Goal: Task Accomplishment & Management: Complete application form

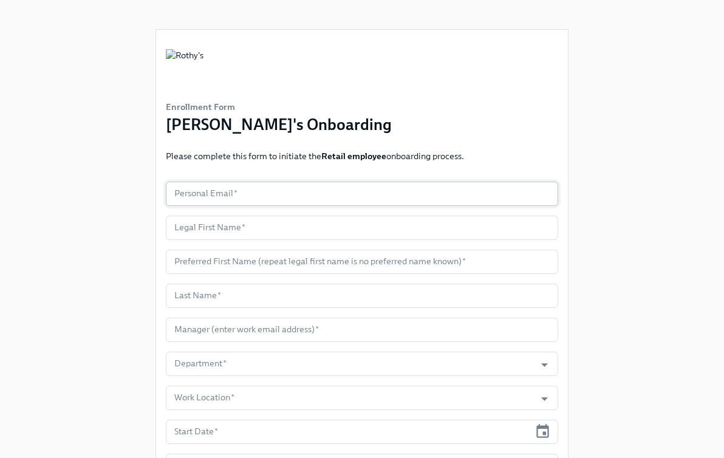
click at [332, 188] on input "text" at bounding box center [362, 194] width 392 height 24
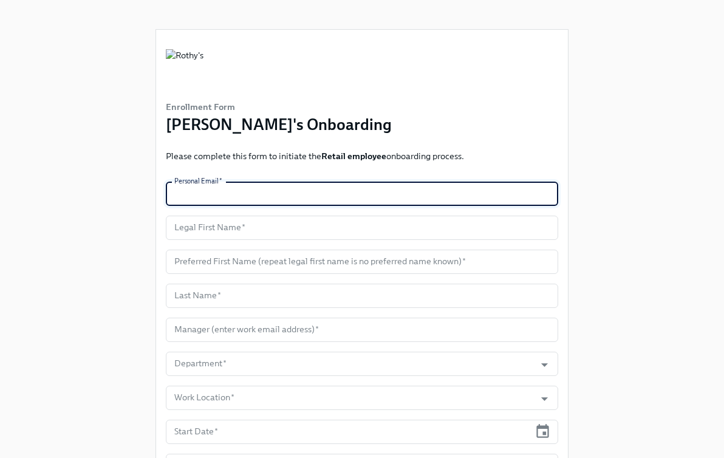
paste input "[EMAIL_ADDRESS][DOMAIN_NAME]"
type input "[EMAIL_ADDRESS][DOMAIN_NAME]"
click at [230, 223] on input "text" at bounding box center [362, 228] width 392 height 24
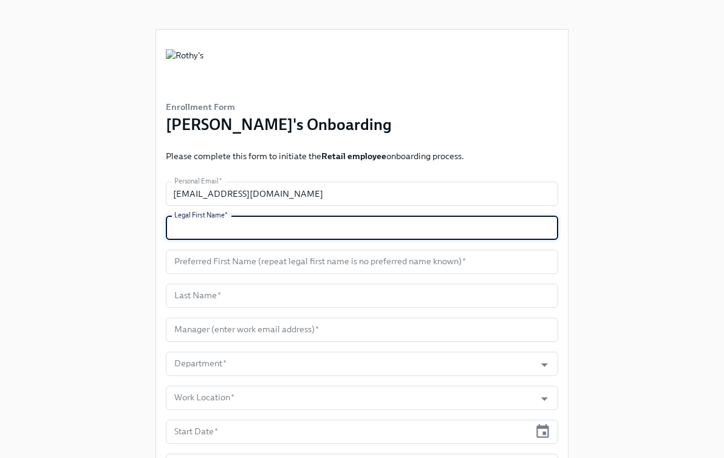
paste input "[PERSON_NAME]"
type input "[PERSON_NAME]"
click at [247, 262] on input "text" at bounding box center [362, 262] width 392 height 24
paste input "[PERSON_NAME]"
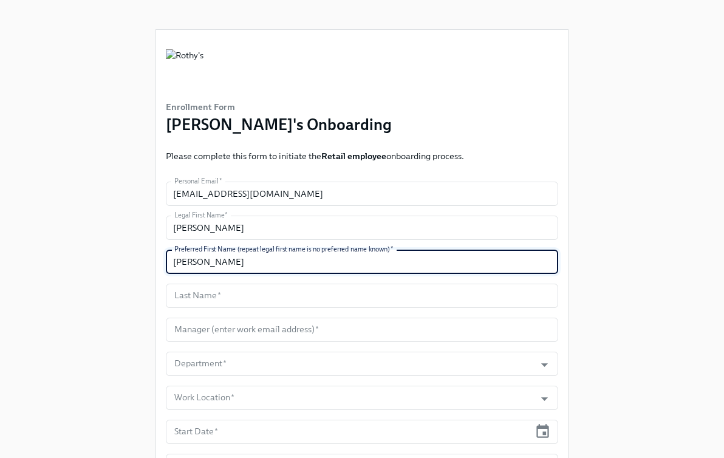
type input "[PERSON_NAME]"
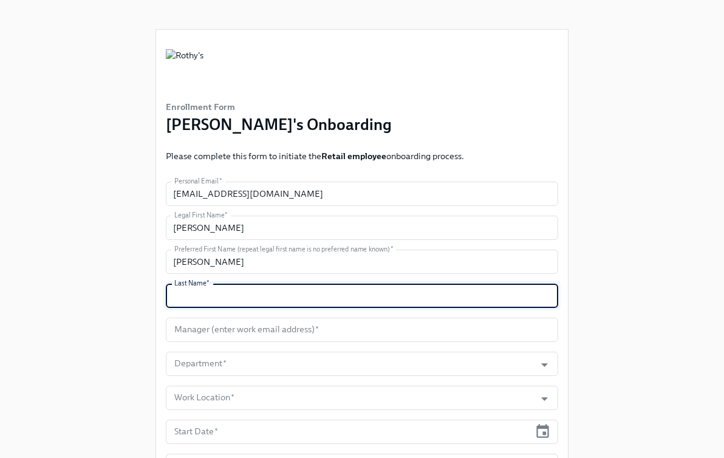
click at [255, 287] on input "text" at bounding box center [362, 296] width 392 height 24
paste input "[PERSON_NAME]"
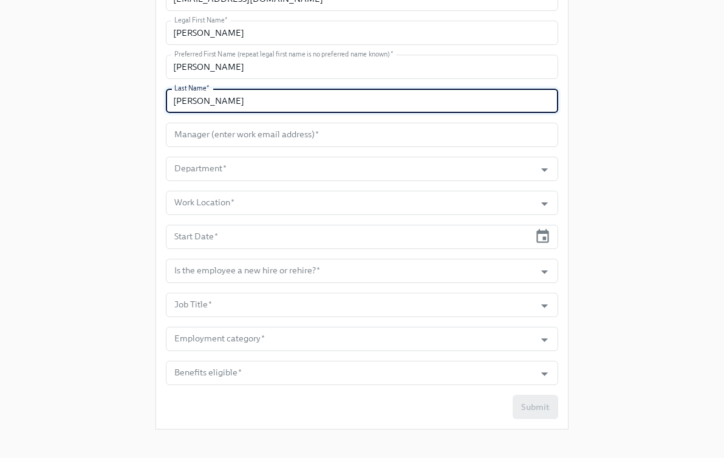
scroll to position [202, 0]
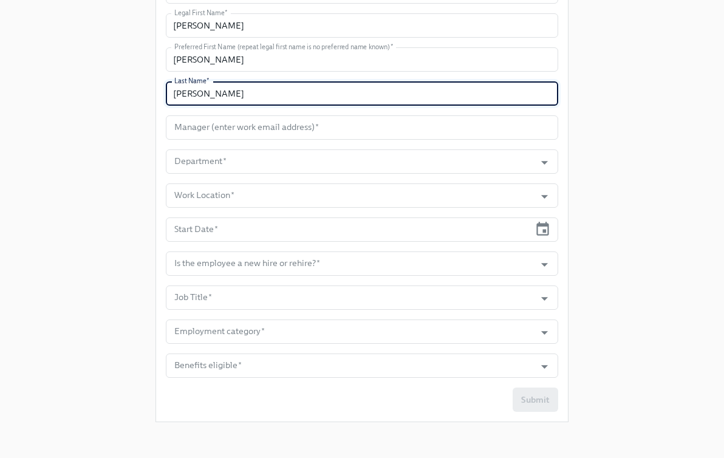
type input "[PERSON_NAME]"
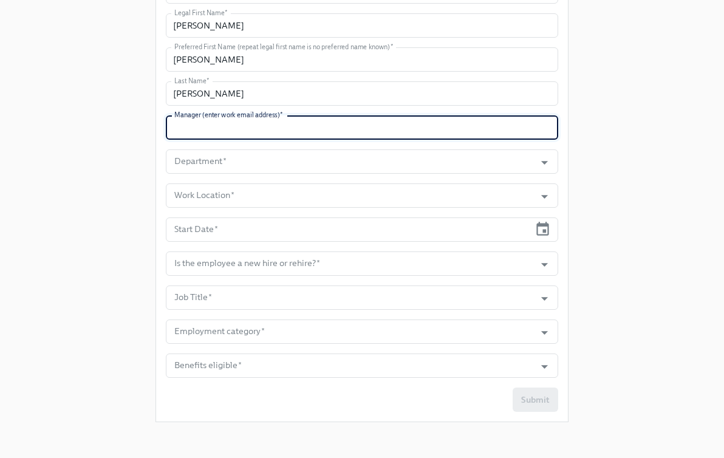
click at [283, 133] on input "text" at bounding box center [362, 127] width 392 height 24
paste input "[EMAIL_ADDRESS][DOMAIN_NAME]"
type input "[EMAIL_ADDRESS][DOMAIN_NAME]"
click at [336, 158] on input "Department   *" at bounding box center [350, 161] width 357 height 24
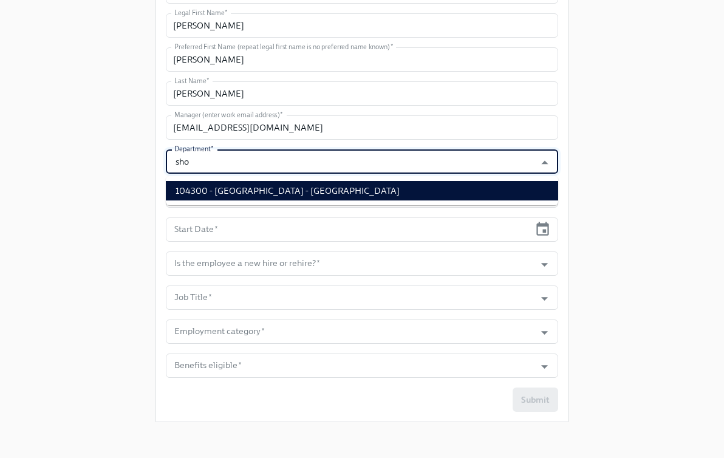
click at [351, 187] on li "104300 - [GEOGRAPHIC_DATA] - [GEOGRAPHIC_DATA]" at bounding box center [362, 190] width 392 height 19
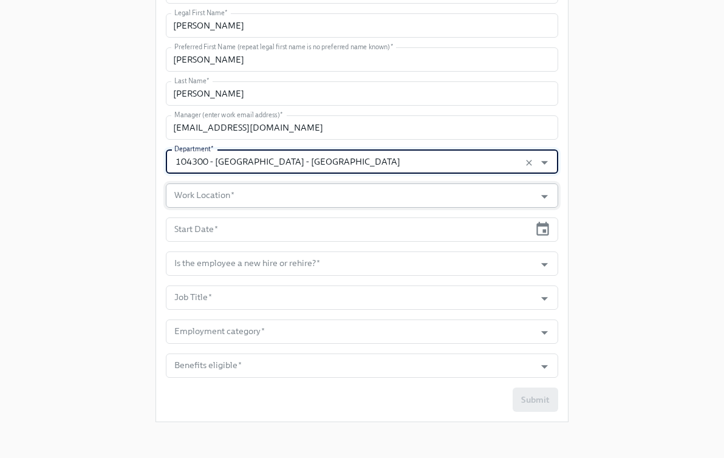
type input "104300 - [GEOGRAPHIC_DATA] - [GEOGRAPHIC_DATA]"
click at [327, 191] on input "Work Location   *" at bounding box center [350, 195] width 357 height 24
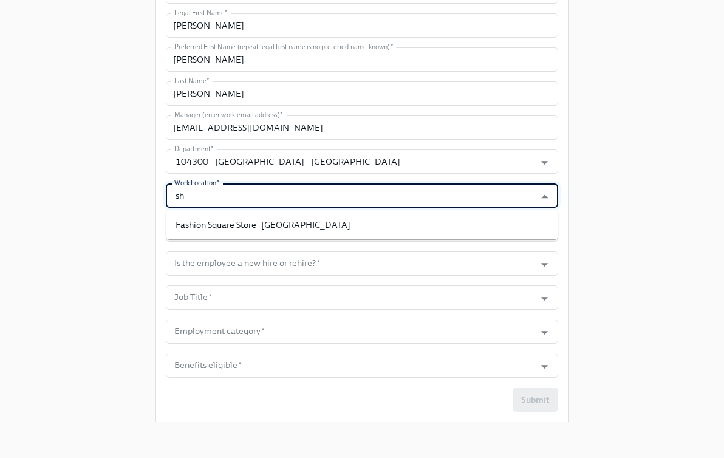
type input "s"
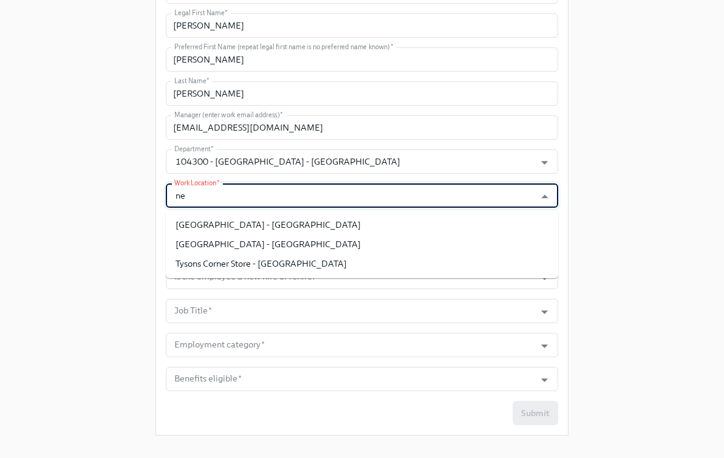
type input "n"
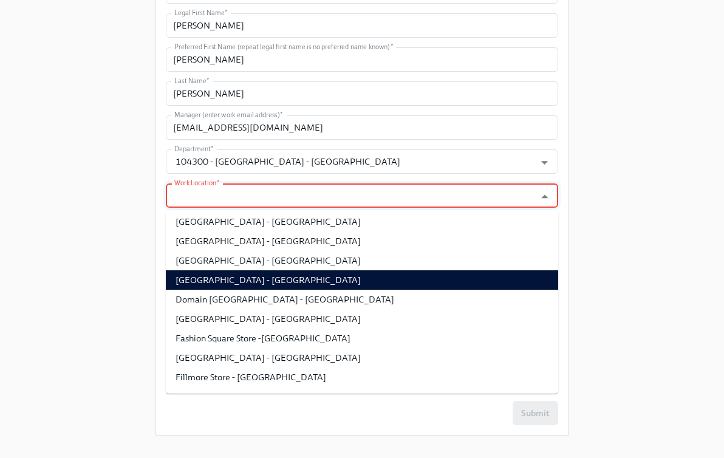
scroll to position [0, 0]
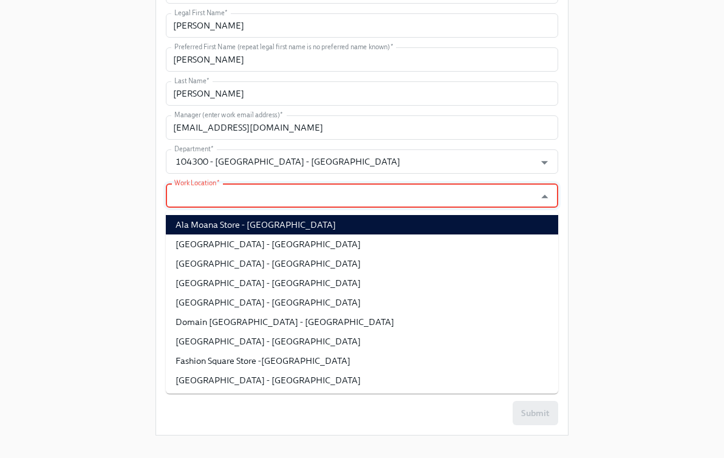
click at [628, 197] on div "Enrollment Form [PERSON_NAME]'s Onboarding Please complete this form to initiat…" at bounding box center [361, 122] width 685 height 648
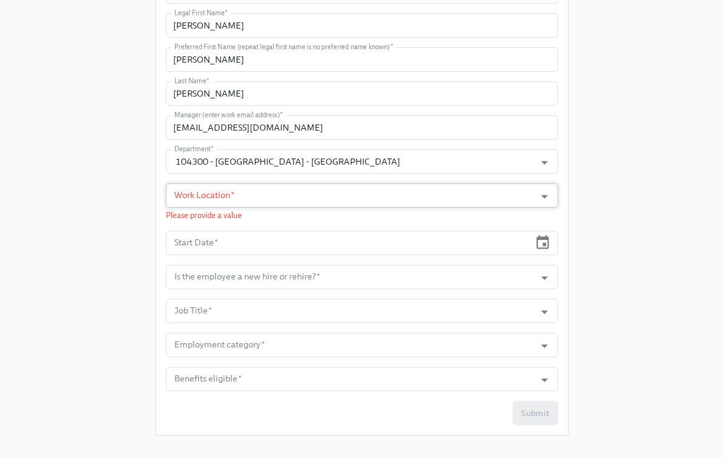
click at [268, 200] on input "Work Location   *" at bounding box center [350, 195] width 357 height 24
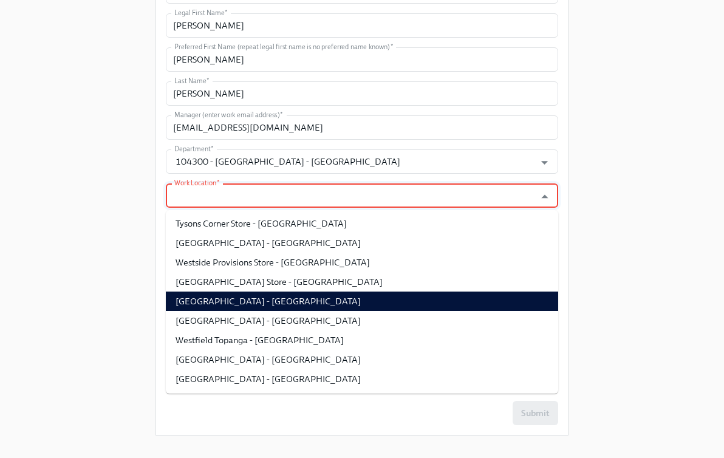
scroll to position [219, 0]
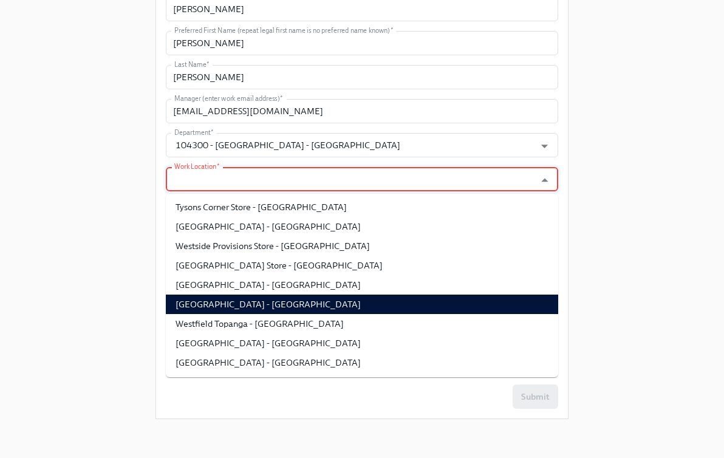
click at [57, 278] on div "Enrollment Form [PERSON_NAME]'s Onboarding Please complete this form to initiat…" at bounding box center [361, 105] width 685 height 648
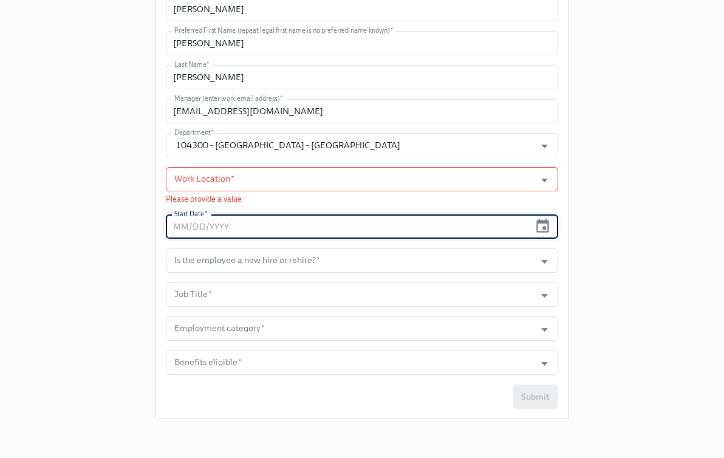
click at [249, 221] on input "text" at bounding box center [348, 226] width 364 height 24
click at [296, 186] on input "Work Location   *" at bounding box center [350, 179] width 357 height 24
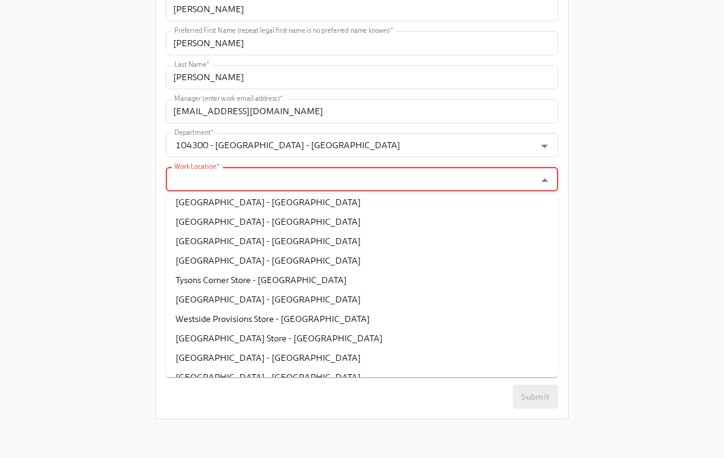
scroll to position [409, 0]
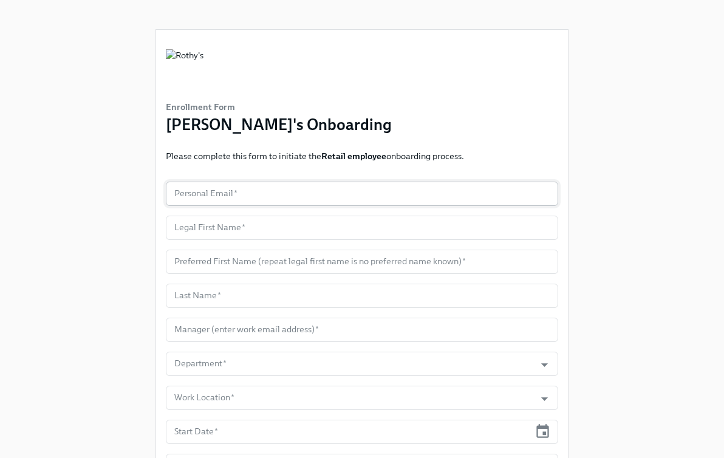
click at [266, 193] on input "text" at bounding box center [362, 194] width 392 height 24
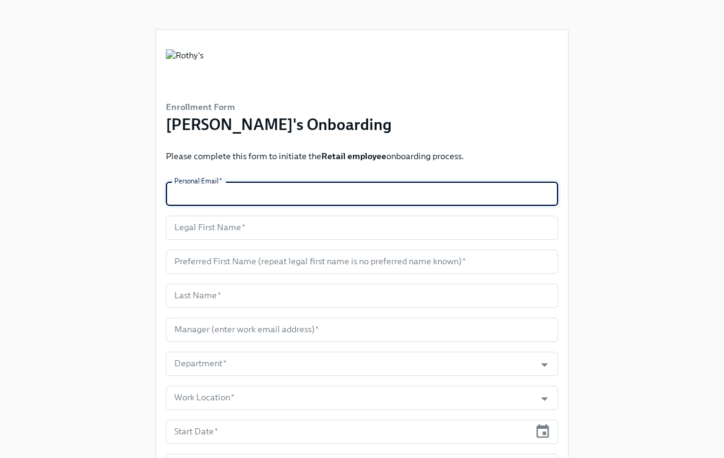
paste input "[EMAIL_ADDRESS][DOMAIN_NAME]"
type input "[EMAIL_ADDRESS][DOMAIN_NAME]"
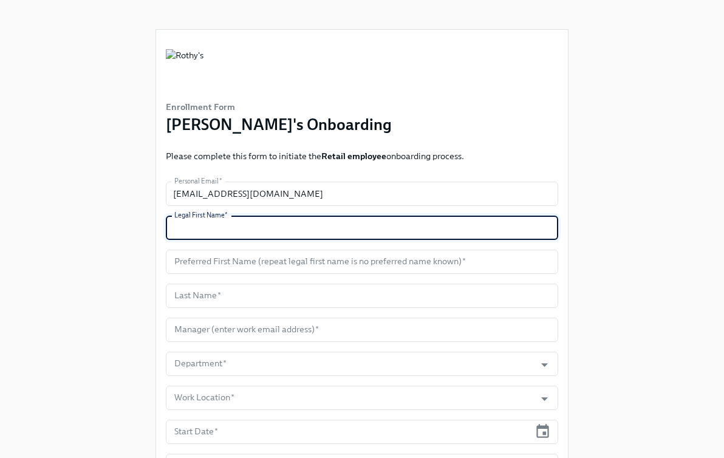
click at [221, 218] on input "text" at bounding box center [362, 228] width 392 height 24
paste input "[PERSON_NAME]"
type input "[PERSON_NAME]"
click at [228, 253] on input "text" at bounding box center [362, 262] width 392 height 24
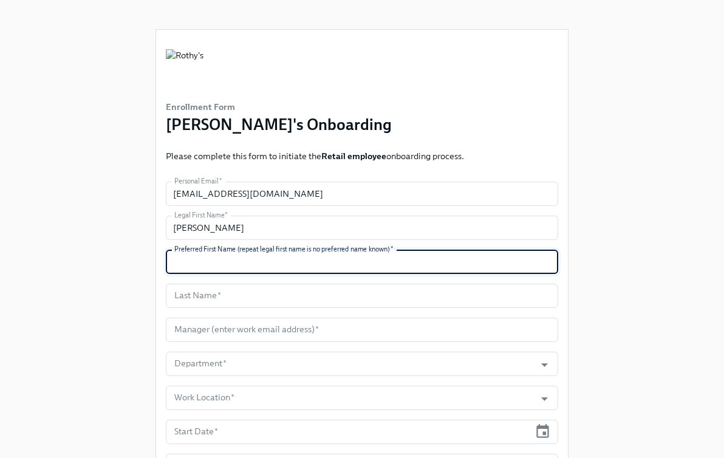
paste input "[PERSON_NAME]"
type input "[PERSON_NAME]"
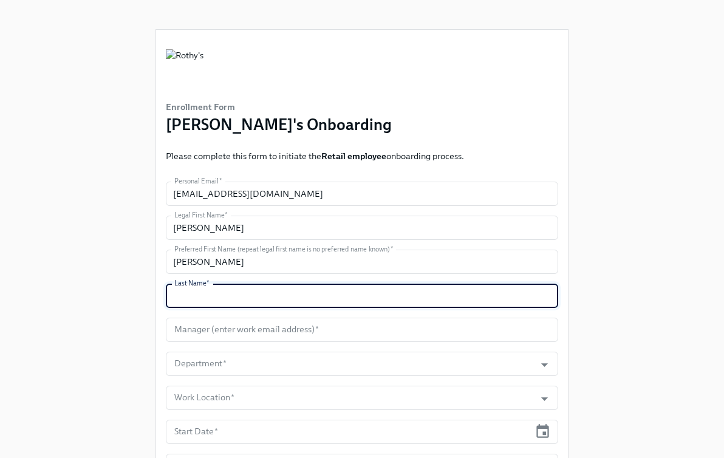
click at [233, 287] on input "text" at bounding box center [362, 296] width 392 height 24
paste input "[PERSON_NAME]"
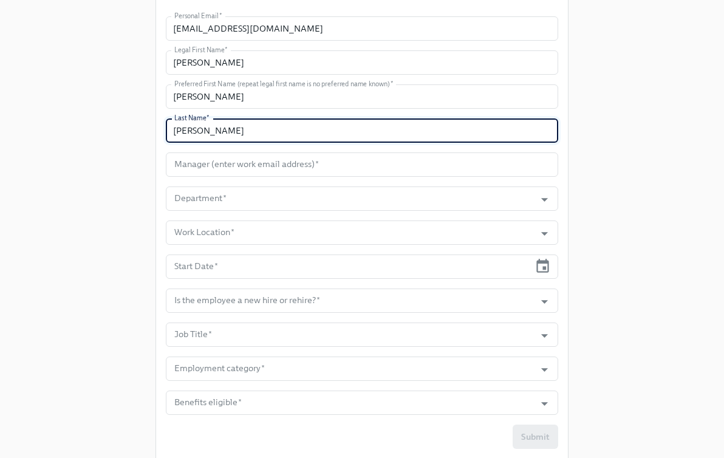
scroll to position [174, 0]
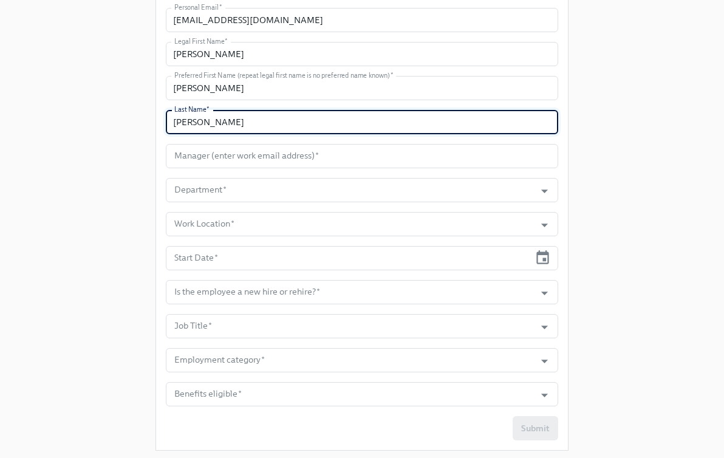
type input "[PERSON_NAME]"
click at [269, 140] on form "Personal Email   * biancaperez1005@gmail.com Personal Email * Legal First Name …" at bounding box center [362, 224] width 392 height 433
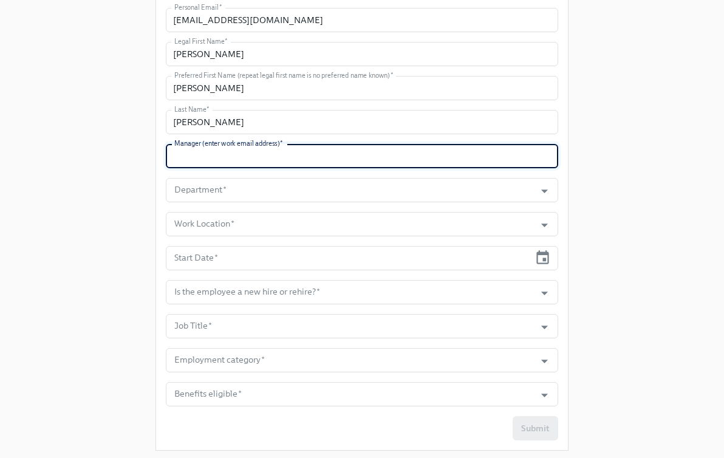
click at [269, 155] on input "text" at bounding box center [362, 156] width 392 height 24
paste input "[EMAIL_ADDRESS][DOMAIN_NAME]"
type input "[EMAIL_ADDRESS][DOMAIN_NAME]"
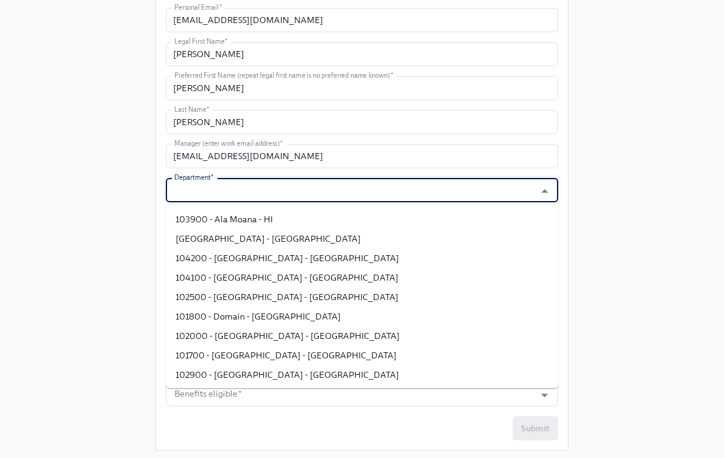
click at [266, 191] on input "Department   *" at bounding box center [350, 190] width 357 height 24
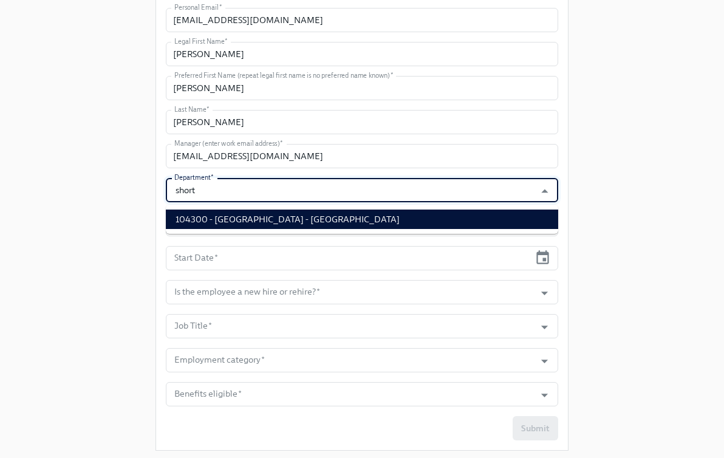
click at [279, 219] on li "104300 - [GEOGRAPHIC_DATA] - [GEOGRAPHIC_DATA]" at bounding box center [362, 219] width 392 height 19
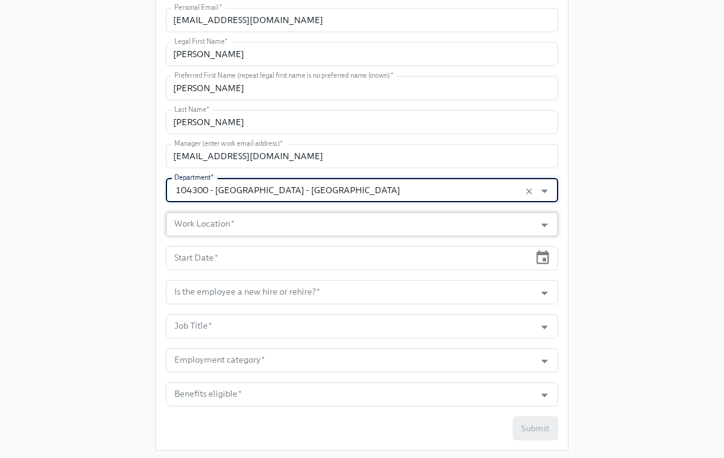
type input "104300 - [GEOGRAPHIC_DATA] - [GEOGRAPHIC_DATA]"
click at [270, 224] on input "Work Location   *" at bounding box center [350, 224] width 357 height 24
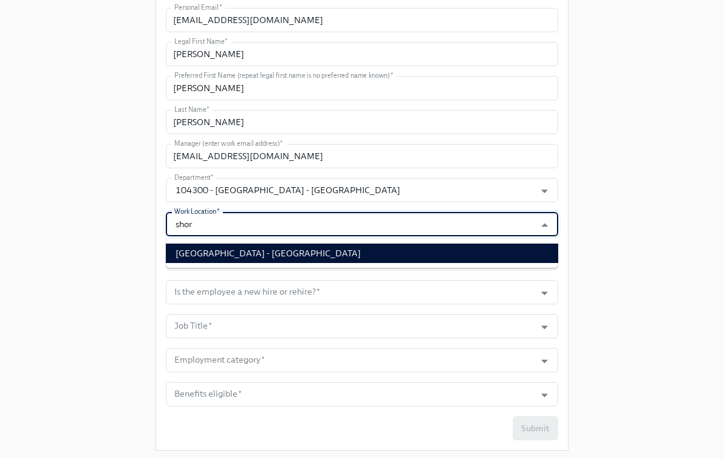
click at [283, 249] on li "Short Hills Store - NJ" at bounding box center [362, 253] width 392 height 19
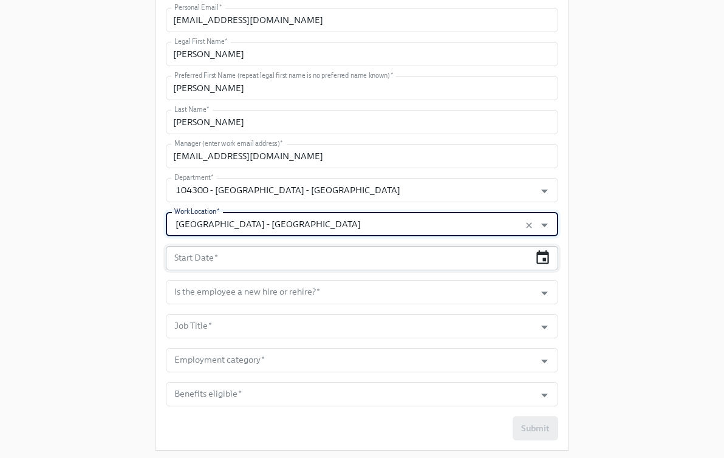
type input "Short Hills Store - NJ"
click at [550, 266] on icon "button" at bounding box center [543, 258] width 16 height 16
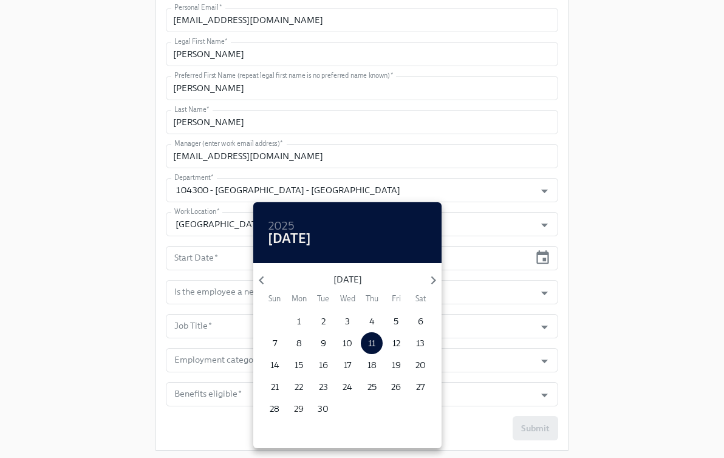
click at [296, 406] on p "29" at bounding box center [299, 409] width 10 height 12
type input "09/29/2025"
click at [671, 338] on div at bounding box center [362, 229] width 724 height 458
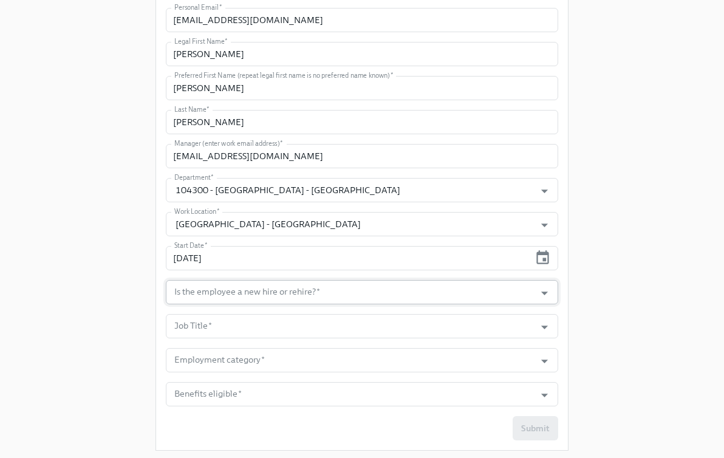
click at [329, 299] on input "Is the employee a new hire or rehire?   *" at bounding box center [350, 292] width 357 height 24
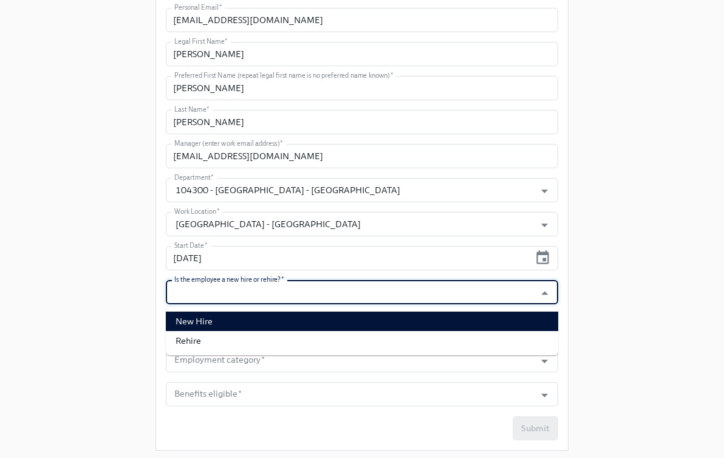
click at [325, 316] on li "New Hire" at bounding box center [362, 321] width 392 height 19
type input "New Hire"
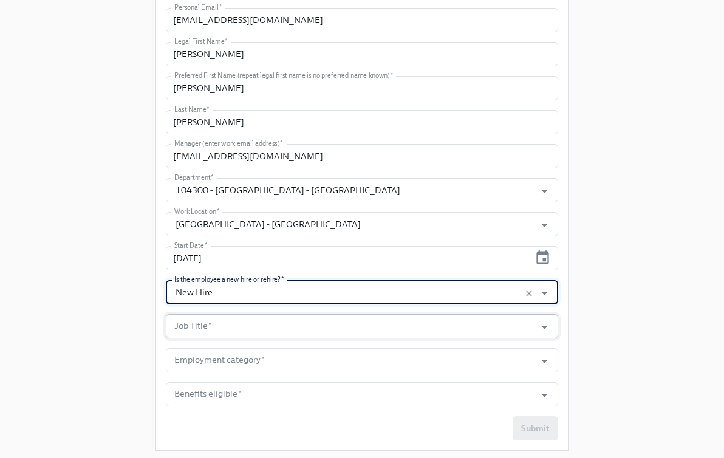
click at [319, 332] on input "Job Title   *" at bounding box center [350, 326] width 357 height 24
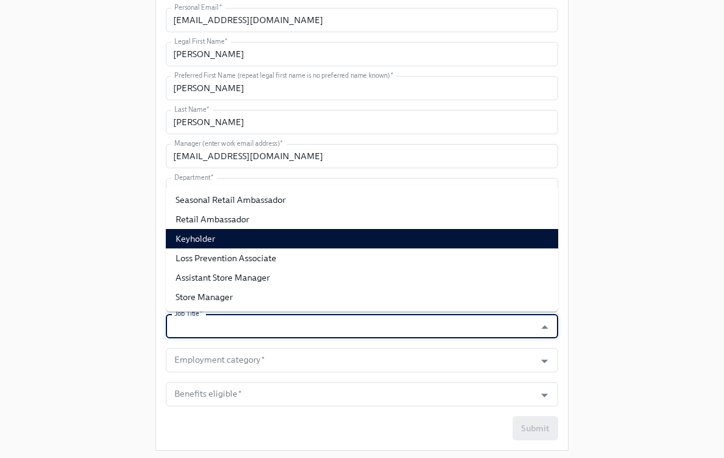
click at [333, 235] on li "Keyholder" at bounding box center [362, 238] width 392 height 19
type input "Keyholder"
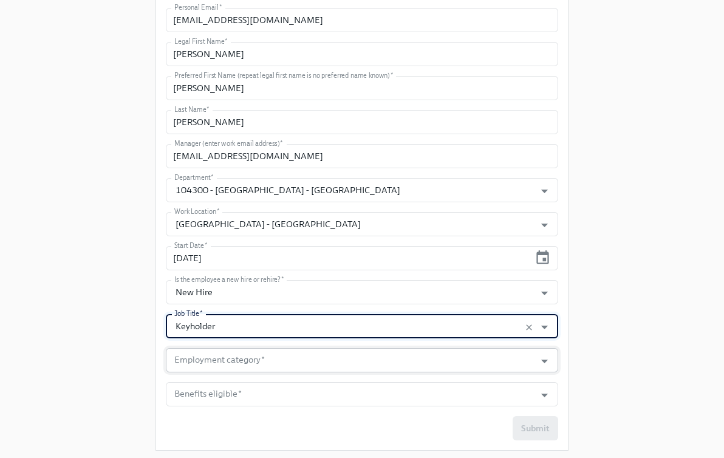
click at [301, 355] on input "Employment category   *" at bounding box center [350, 360] width 357 height 24
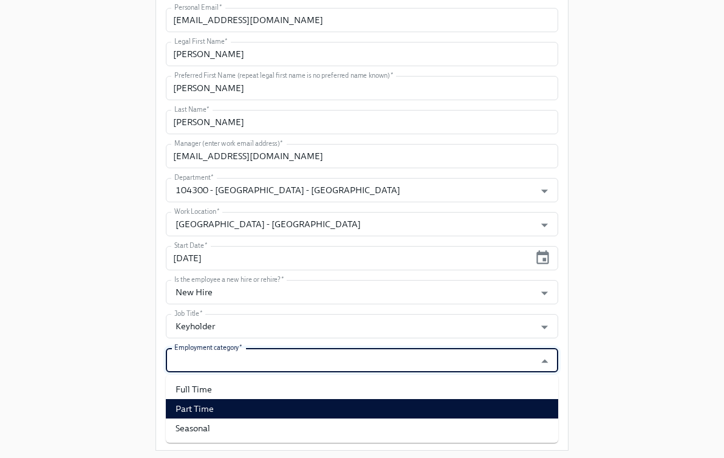
click at [289, 402] on li "Part Time" at bounding box center [362, 408] width 392 height 19
type input "Part Time"
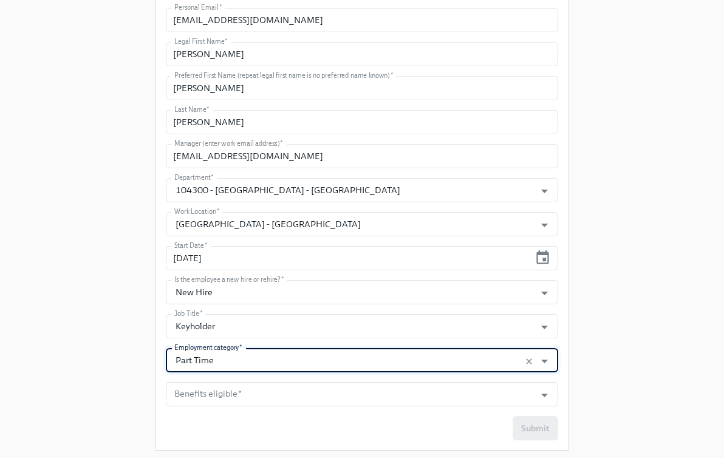
click at [289, 402] on input "Benefits eligible   *" at bounding box center [350, 394] width 357 height 24
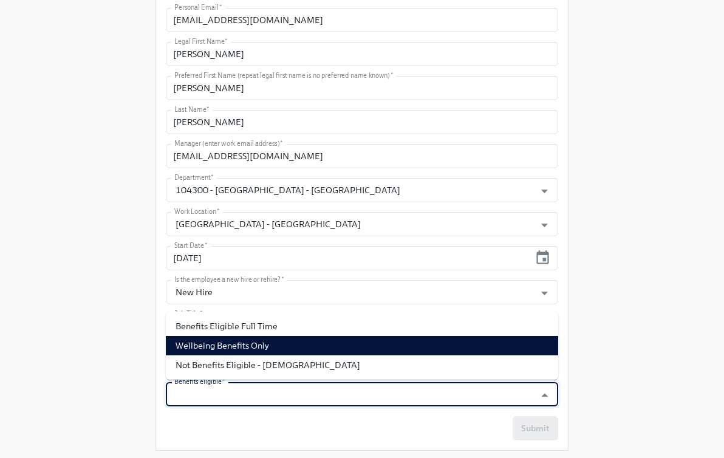
click at [300, 350] on li "Wellbeing Benefits Only" at bounding box center [362, 345] width 392 height 19
type input "Wellbeing Benefits Only"
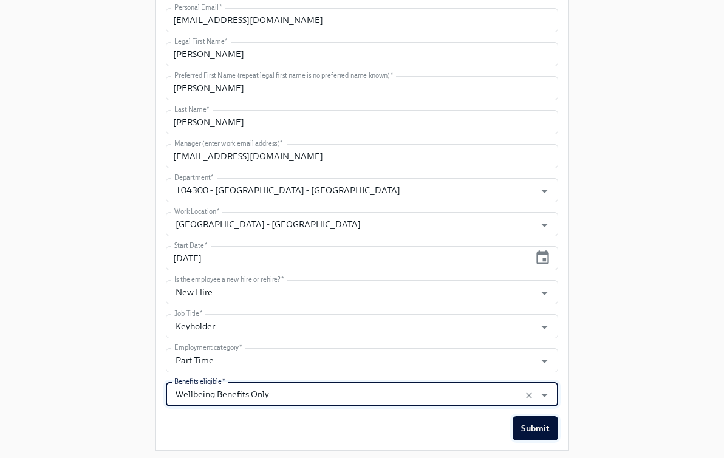
click at [530, 423] on span "Submit" at bounding box center [535, 428] width 29 height 12
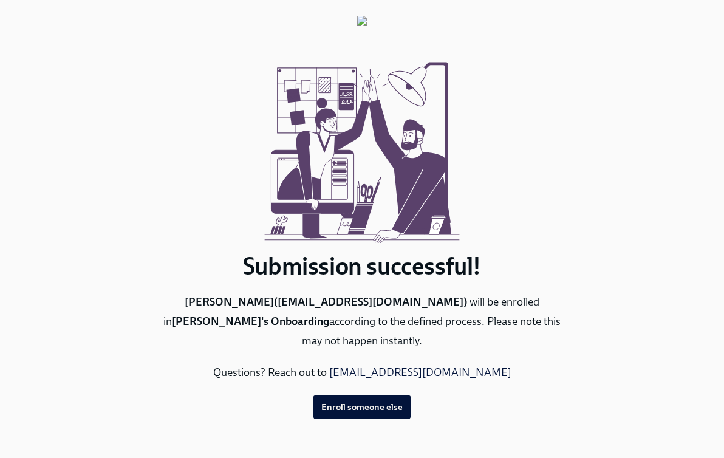
scroll to position [0, 0]
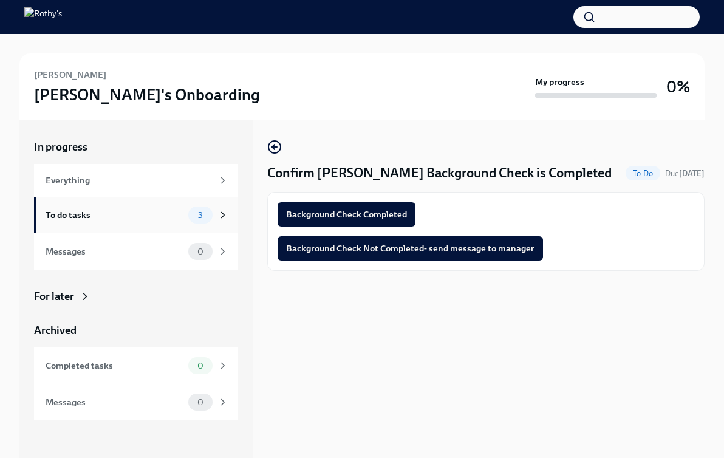
click at [140, 211] on div "To do tasks" at bounding box center [115, 214] width 138 height 13
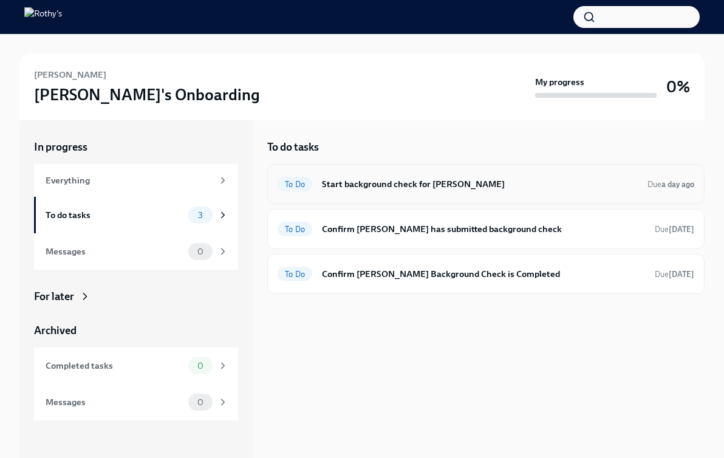
click at [398, 177] on div "To Do Start background check for Bianca Perez Due a day ago" at bounding box center [486, 183] width 417 height 19
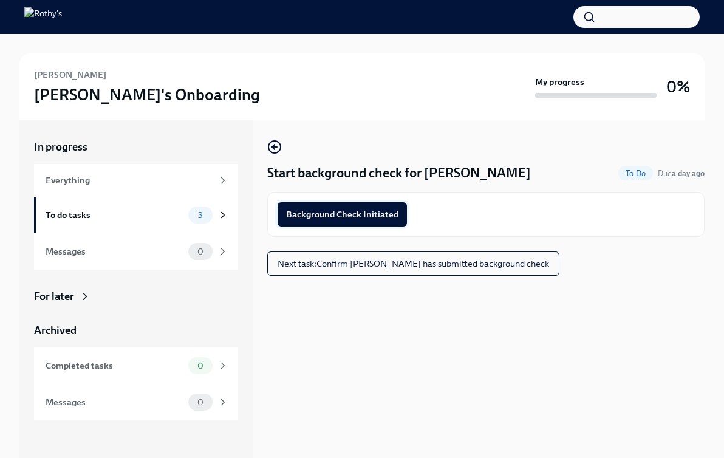
click at [381, 211] on span "Background Check Initiated" at bounding box center [342, 214] width 112 height 12
